Goal: Task Accomplishment & Management: Manage account settings

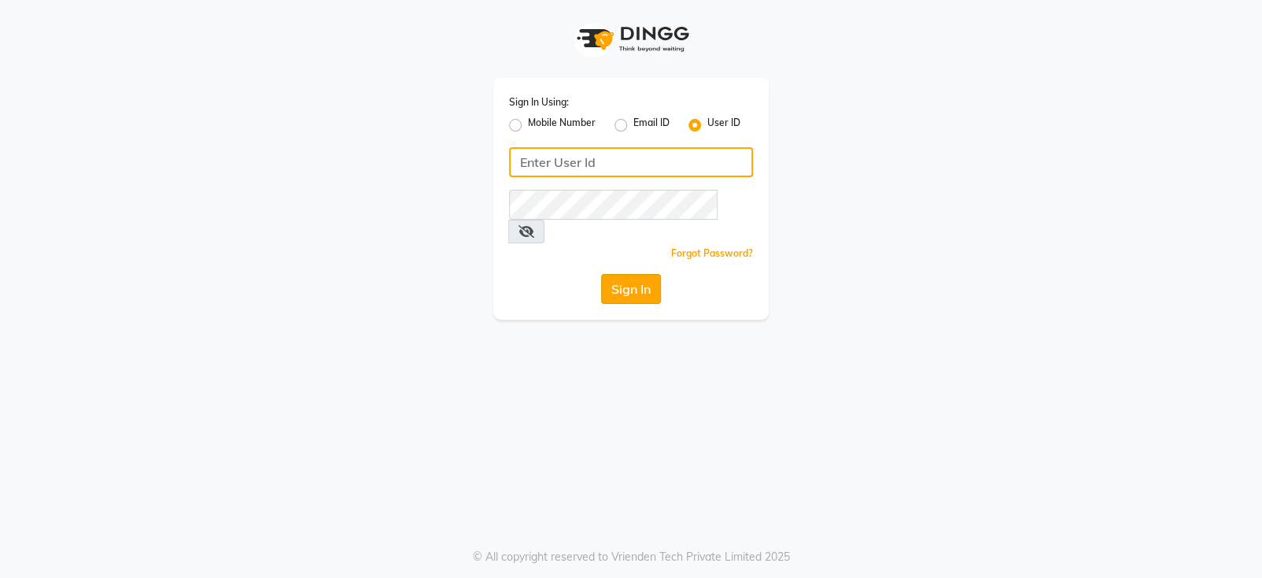
type input "keshhara123"
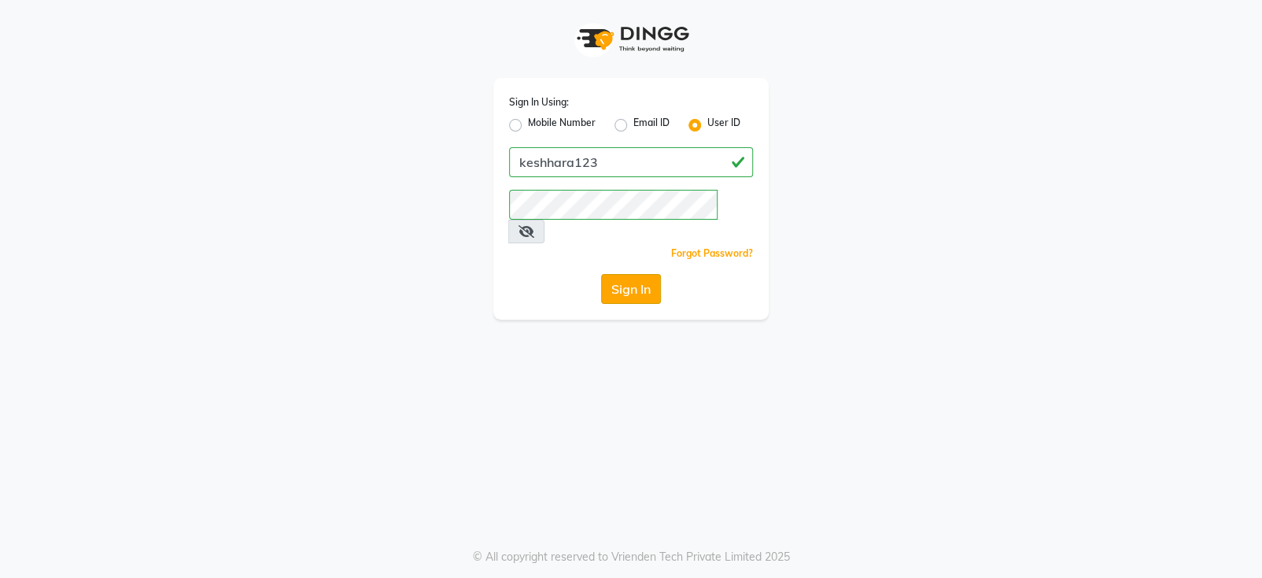
click at [622, 274] on button "Sign In" at bounding box center [631, 289] width 60 height 30
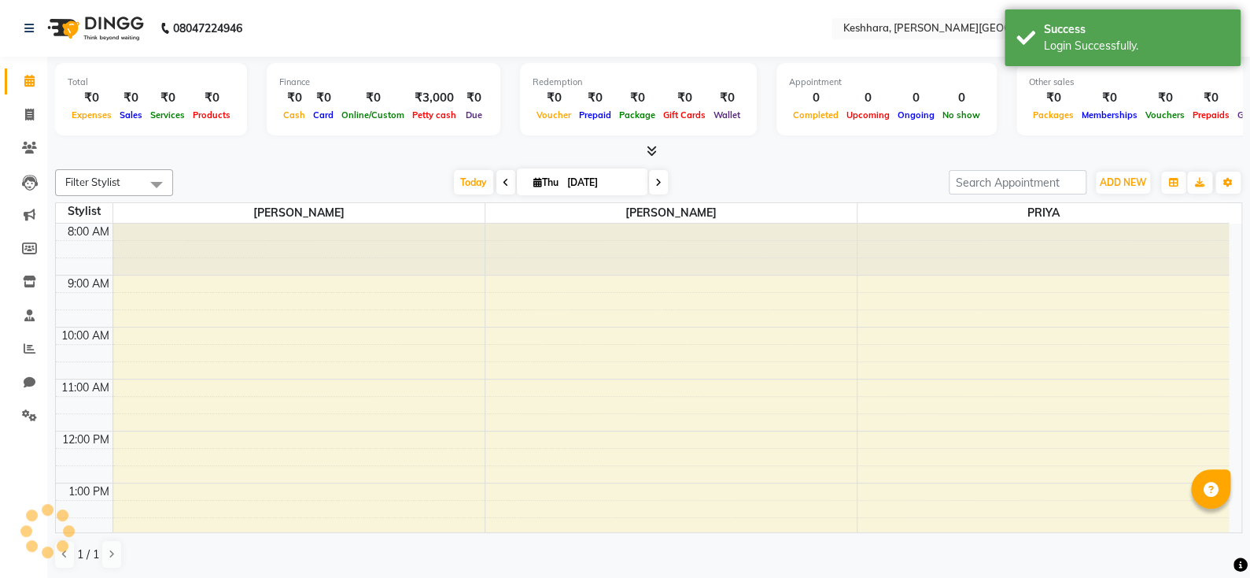
select select "en"
click at [652, 147] on icon at bounding box center [652, 151] width 10 height 12
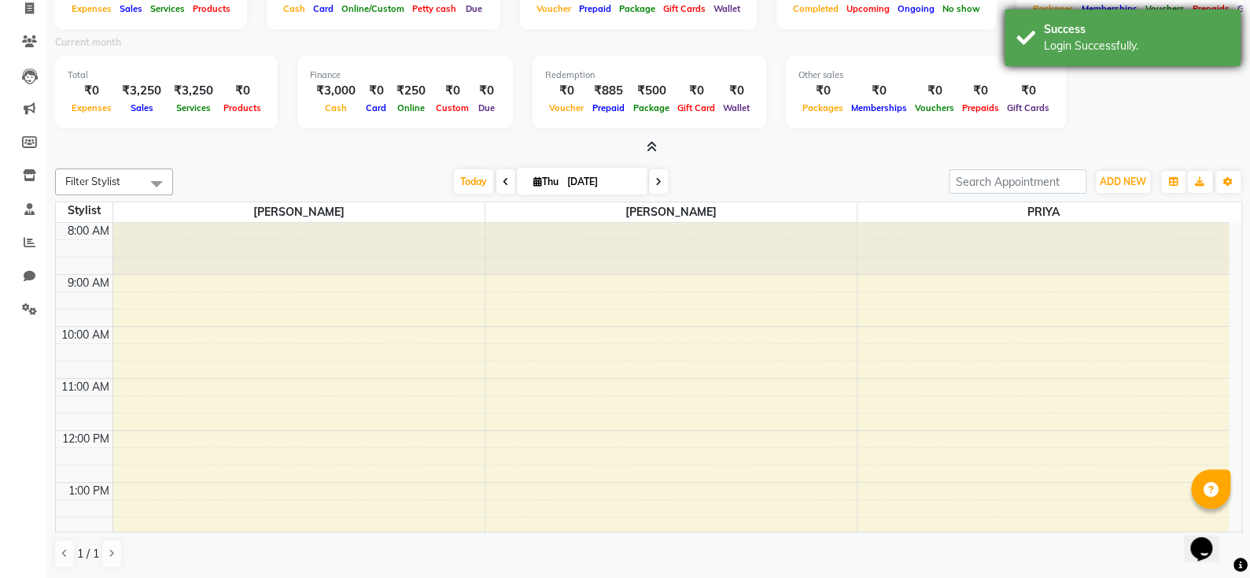
click at [1139, 35] on div "Success" at bounding box center [1136, 29] width 185 height 17
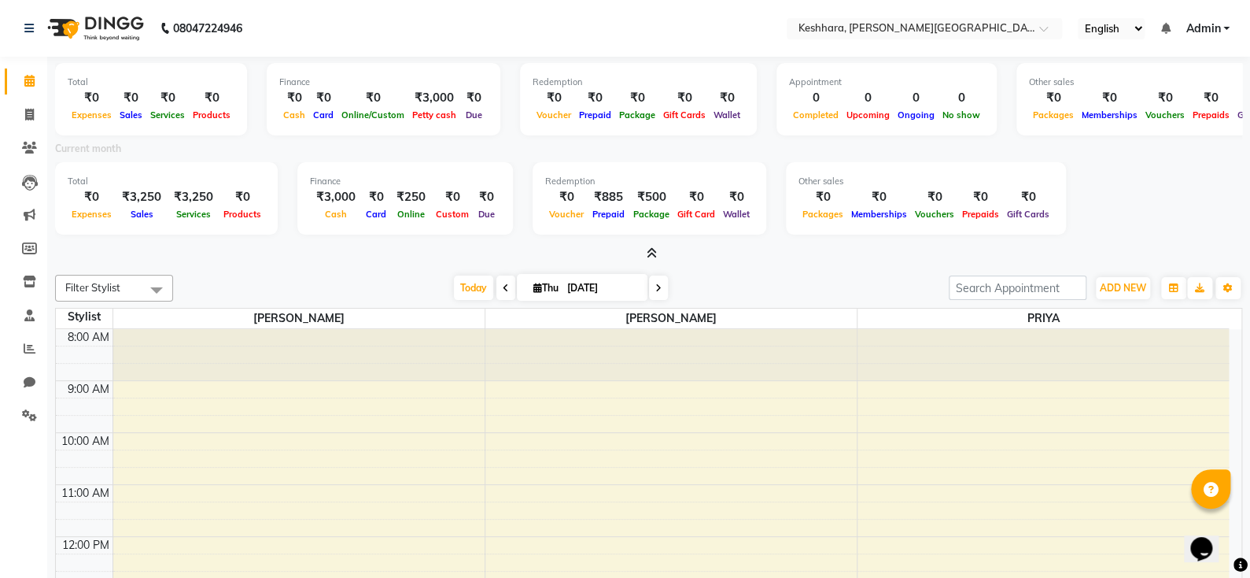
click at [1224, 24] on link "Admin" at bounding box center [1208, 28] width 44 height 17
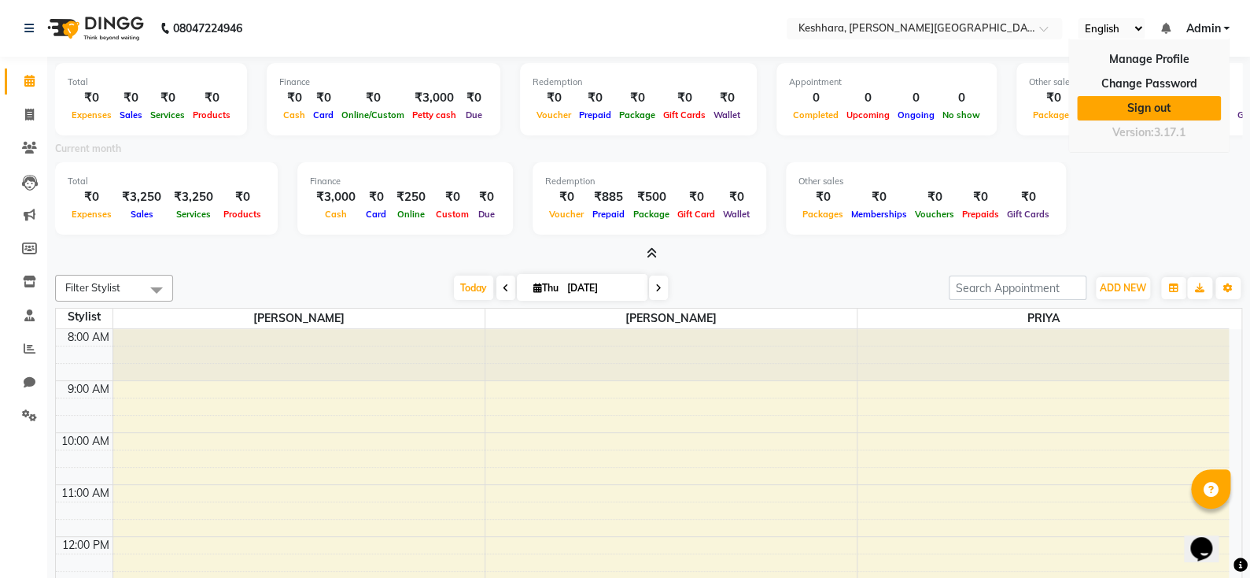
click at [1161, 111] on link "Sign out" at bounding box center [1149, 108] width 144 height 24
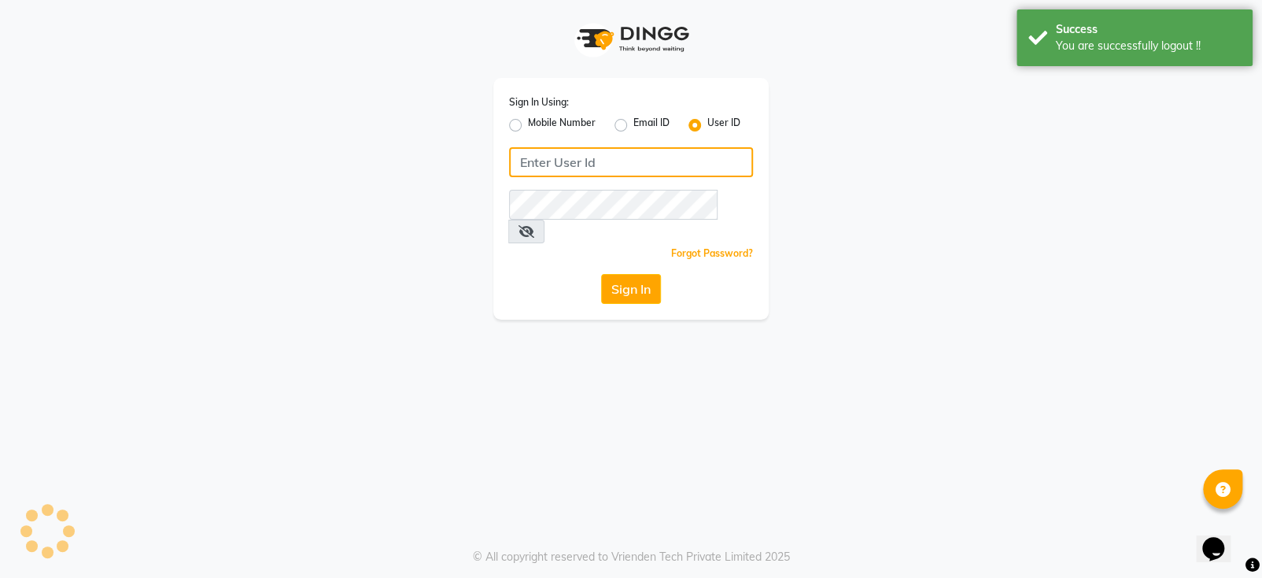
type input "keshhara123"
